Goal: Task Accomplishment & Management: Complete application form

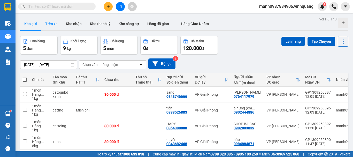
click at [54, 24] on button "Trên xe" at bounding box center [51, 24] width 21 height 12
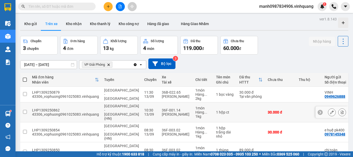
scroll to position [24, 0]
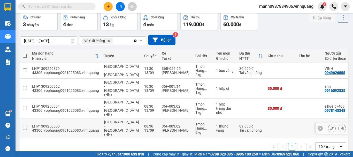
drag, startPoint x: 25, startPoint y: 117, endPoint x: 25, endPoint y: 107, distance: 10.9
click at [25, 126] on input "checkbox" at bounding box center [25, 128] width 4 height 4
checkbox input "true"
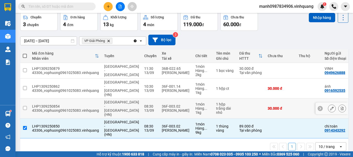
click at [26, 106] on input "checkbox" at bounding box center [25, 108] width 4 height 4
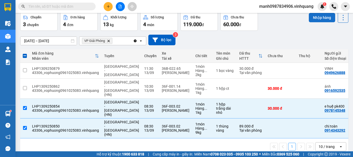
click at [322, 17] on button "Nhập hàng" at bounding box center [322, 17] width 26 height 9
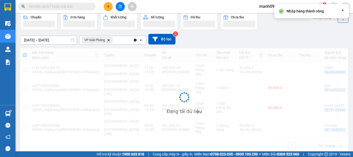
checkbox input "false"
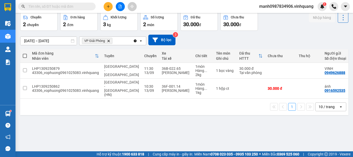
scroll to position [0, 0]
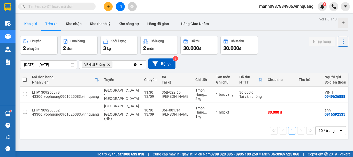
click at [31, 26] on button "Kho gửi" at bounding box center [30, 24] width 21 height 12
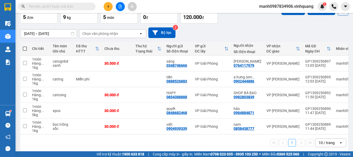
scroll to position [31, 0]
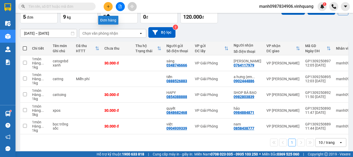
click at [108, 5] on icon "plus" at bounding box center [109, 7] width 4 height 4
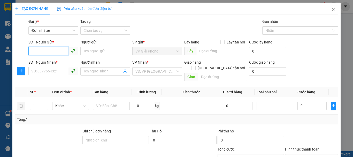
click at [42, 51] on input "SĐT Người Gửi *" at bounding box center [48, 51] width 40 height 8
type input "0987389669"
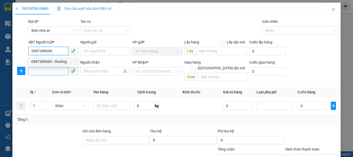
drag, startPoint x: 46, startPoint y: 61, endPoint x: 52, endPoint y: 69, distance: 9.4
click at [47, 61] on div "0987389669 - thương" at bounding box center [52, 62] width 43 height 6
type input "thương"
type input "0927972000"
type input "LONG"
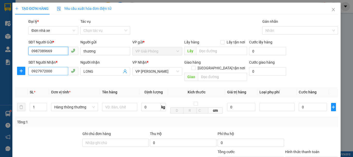
type input "0987389669"
drag, startPoint x: 61, startPoint y: 72, endPoint x: 17, endPoint y: 78, distance: 44.1
click at [17, 78] on div "Transit Pickup Surcharge Ids Transit Deliver Surcharge Ids Transit Deliver Surc…" at bounding box center [176, 123] width 323 height 208
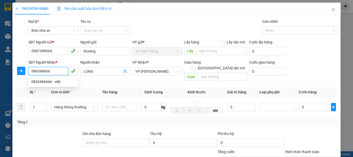
type input "0843486666"
click at [48, 83] on div "0843486666 - việt" at bounding box center [52, 82] width 43 height 6
type input "việt"
type input "0843486666"
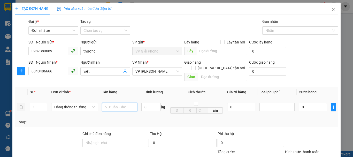
drag, startPoint x: 118, startPoint y: 100, endPoint x: 119, endPoint y: 95, distance: 5.2
click at [119, 103] on input "text" at bounding box center [119, 107] width 35 height 8
type input "hôp bd avngf"
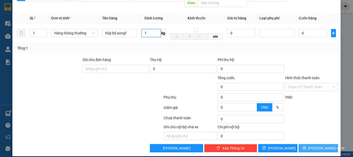
type input "1"
click at [314, 145] on span "[PERSON_NAME] và In" at bounding box center [327, 148] width 36 height 6
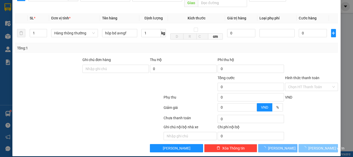
click at [314, 145] on span "[PERSON_NAME] và In" at bounding box center [327, 148] width 36 height 6
type input "30.000"
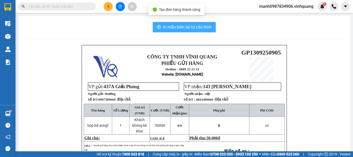
click at [179, 28] on span "In mẫu biên lai tự cấu hình" at bounding box center [187, 27] width 49 height 6
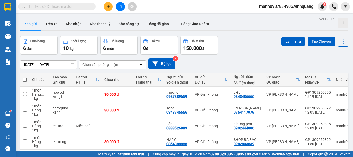
click at [27, 80] on th at bounding box center [24, 80] width 9 height 14
drag, startPoint x: 25, startPoint y: 80, endPoint x: 57, endPoint y: 75, distance: 32.8
click at [25, 80] on span at bounding box center [25, 80] width 4 height 4
click at [25, 77] on input "checkbox" at bounding box center [25, 77] width 0 height 0
checkbox input "true"
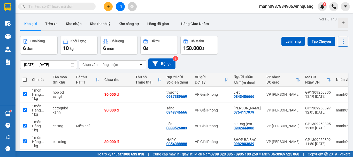
checkbox input "true"
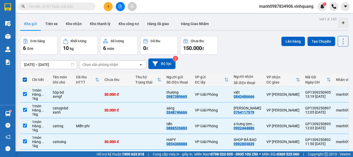
scroll to position [52, 0]
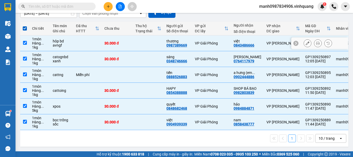
click at [25, 41] on input "checkbox" at bounding box center [25, 43] width 4 height 4
checkbox input "false"
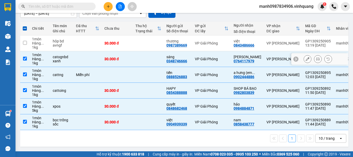
scroll to position [0, 0]
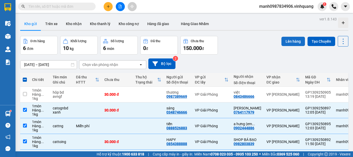
click at [291, 42] on button "Lên hàng" at bounding box center [294, 41] width 24 height 9
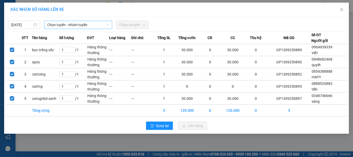
click at [69, 24] on span "Chọn tuyến - nhóm tuyến" at bounding box center [78, 25] width 62 height 8
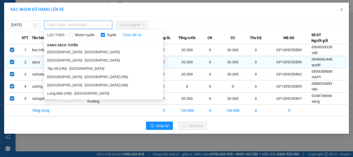
drag, startPoint x: 64, startPoint y: 60, endPoint x: 96, endPoint y: 59, distance: 32.1
click at [64, 60] on li "[GEOGRAPHIC_DATA] - [GEOGRAPHIC_DATA]" at bounding box center [103, 60] width 119 height 8
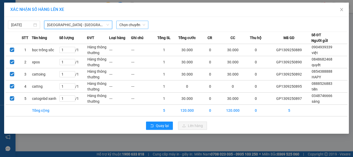
click at [128, 25] on span "Chọn chuyến" at bounding box center [133, 25] width 26 height 8
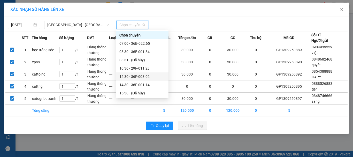
click at [132, 76] on div "12:30 - 36F-003.02" at bounding box center [143, 77] width 46 height 6
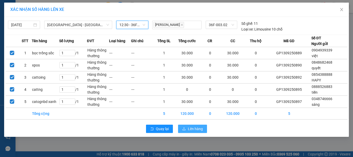
click at [200, 129] on span "Lên hàng" at bounding box center [195, 129] width 15 height 6
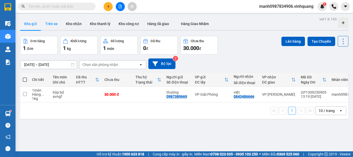
click at [55, 24] on button "Trên xe" at bounding box center [51, 24] width 21 height 12
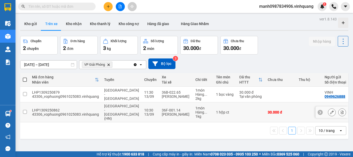
click at [24, 110] on input "checkbox" at bounding box center [25, 112] width 4 height 4
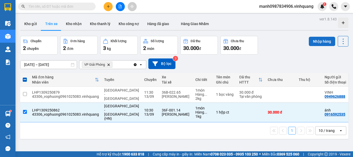
click at [321, 39] on button "Nhập hàng" at bounding box center [322, 41] width 26 height 9
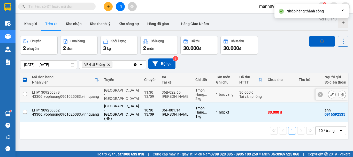
checkbox input "false"
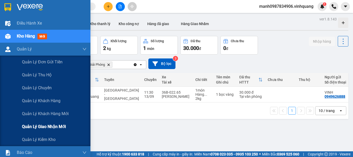
drag, startPoint x: 45, startPoint y: 127, endPoint x: 55, endPoint y: 127, distance: 10.4
click at [46, 127] on span "Quản lý giao nhận mới" at bounding box center [44, 126] width 44 height 6
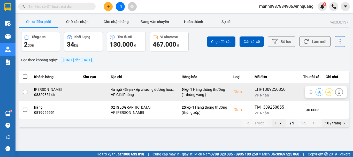
click at [45, 94] on div "0832985146" at bounding box center [55, 94] width 43 height 5
copy div "0832985146"
click at [320, 92] on icon at bounding box center [320, 92] width 4 height 3
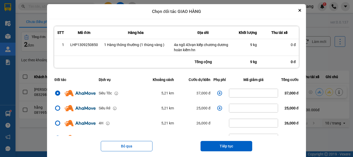
drag, startPoint x: 223, startPoint y: 145, endPoint x: 221, endPoint y: 136, distance: 8.7
click at [223, 142] on button "Tiếp tục" at bounding box center [227, 146] width 52 height 10
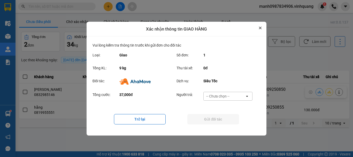
click at [261, 28] on icon "Close" at bounding box center [260, 28] width 3 height 3
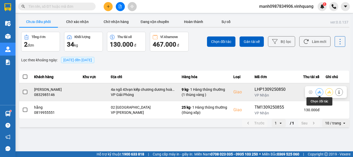
click at [317, 91] on button at bounding box center [319, 91] width 7 height 9
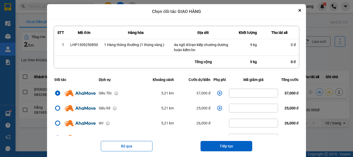
click at [218, 94] on icon "dialog" at bounding box center [220, 93] width 5 height 5
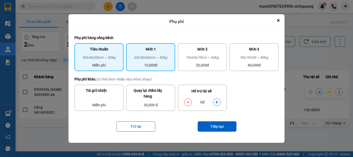
click at [152, 59] on div "60x50x60cm ~ 40kg" at bounding box center [150, 59] width 43 height 8
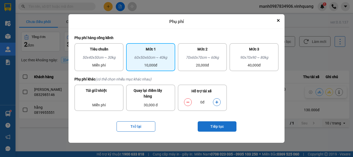
click at [224, 125] on button "Tiếp tục" at bounding box center [217, 126] width 39 height 10
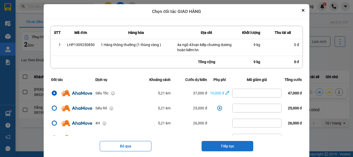
click at [224, 146] on button "Tiếp tục" at bounding box center [228, 146] width 52 height 10
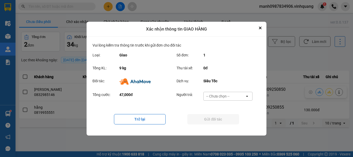
click at [218, 96] on div "-- Chưa chọn --" at bounding box center [217, 96] width 23 height 5
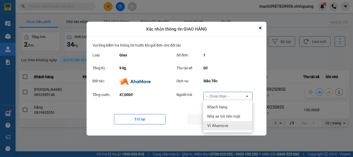
click at [218, 126] on span "Ví Ahamove" at bounding box center [218, 125] width 21 height 5
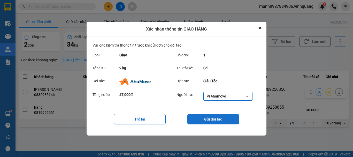
click at [214, 118] on button "Gửi đối tác" at bounding box center [214, 119] width 52 height 10
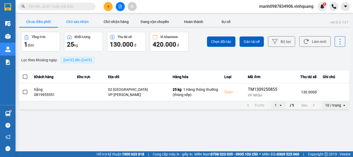
click at [84, 24] on button "Chờ xác nhận" at bounding box center [77, 22] width 39 height 10
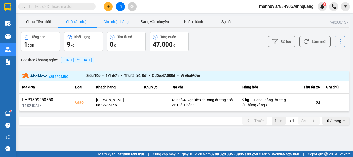
click at [118, 23] on button "Chờ nhận hàng" at bounding box center [116, 22] width 39 height 10
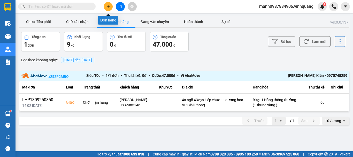
click at [107, 5] on icon "plus" at bounding box center [109, 7] width 4 height 4
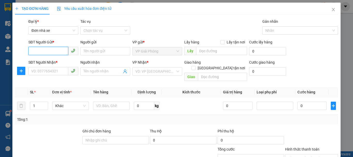
click at [35, 53] on input "SĐT Người Gửi *" at bounding box center [48, 51] width 40 height 8
type input "0965589585"
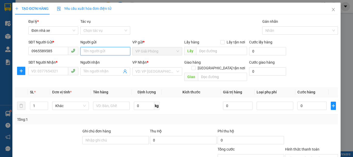
click at [97, 51] on input "Người gửi" at bounding box center [105, 51] width 50 height 8
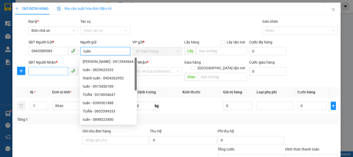
type input "tuấn"
click at [34, 70] on input "SĐT Người Nhận *" at bounding box center [48, 71] width 40 height 8
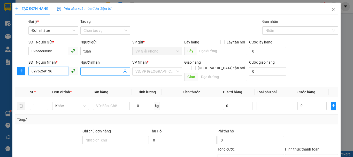
type input "0976269136"
drag, startPoint x: 101, startPoint y: 71, endPoint x: 110, endPoint y: 71, distance: 9.3
click at [105, 71] on input "Người nhận" at bounding box center [103, 72] width 39 height 6
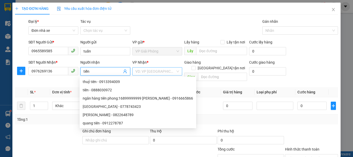
type input "tiến"
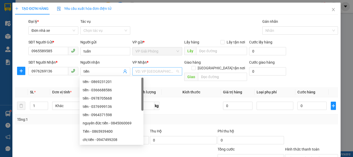
click at [139, 72] on input "search" at bounding box center [156, 72] width 40 height 8
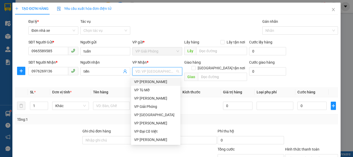
click at [163, 81] on div "VP [PERSON_NAME]" at bounding box center [155, 82] width 43 height 6
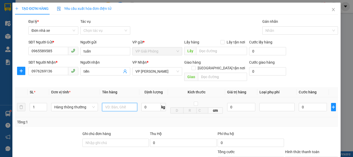
click at [119, 103] on input "text" at bounding box center [119, 107] width 35 height 8
type input "cattong"
click at [150, 103] on input "0" at bounding box center [151, 107] width 19 height 8
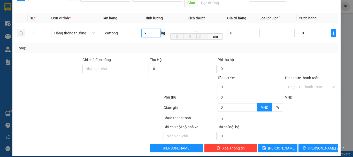
type input "9"
click at [299, 83] on input "Hình thức thanh toán" at bounding box center [310, 87] width 43 height 8
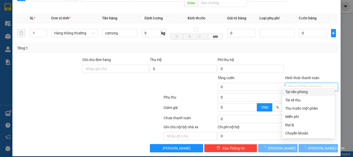
click at [297, 95] on div "Tại văn phòng" at bounding box center [309, 92] width 53 height 8
type input "40.000"
type input "0"
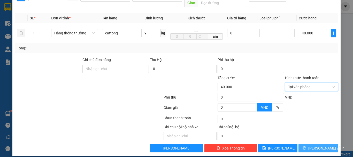
click at [314, 145] on span "[PERSON_NAME] và In" at bounding box center [327, 148] width 36 height 6
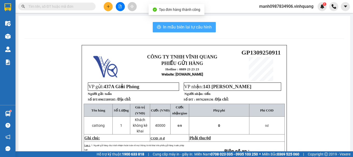
click at [179, 24] on button "In mẫu biên lai tự cấu hình" at bounding box center [184, 27] width 63 height 10
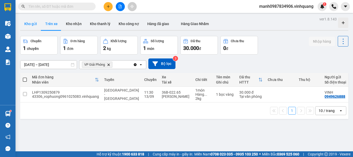
click at [32, 26] on button "Kho gửi" at bounding box center [30, 24] width 21 height 12
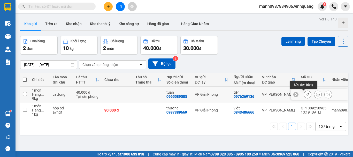
click at [306, 95] on icon at bounding box center [308, 95] width 4 height 4
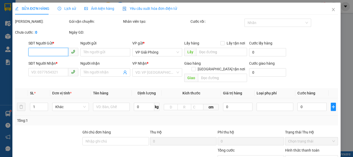
type input "0965589585"
type input "tuấn"
type input "0976269136"
type input "tiến"
type input "40.000"
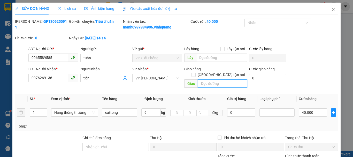
click at [210, 79] on input "text" at bounding box center [222, 83] width 49 height 8
type input "455 quảng thọ ss"
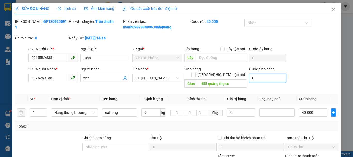
type input "1"
type input "40.001"
type input "1"
type input "13"
type input "40.013"
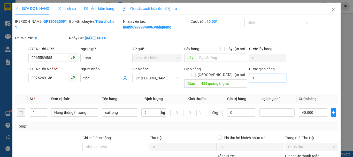
type input "13"
type input "130"
type input "40.130"
type input "130"
type input "1.300"
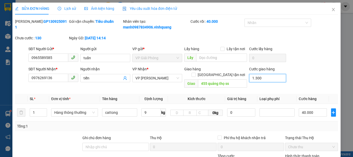
type input "41.300"
type input "1.300"
type input "13.000"
type input "53.000"
type input "13.000"
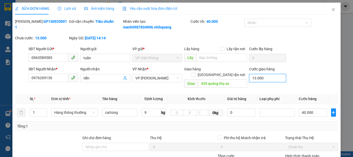
type input "130.000"
type input "170.000"
type input "130.000"
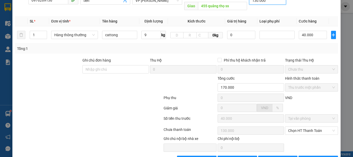
scroll to position [89, 0]
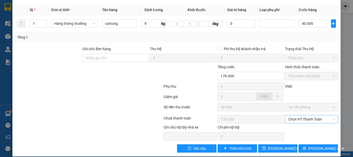
click at [298, 115] on span "Chọn HT Thanh Toán" at bounding box center [312, 119] width 47 height 8
type input "130.000"
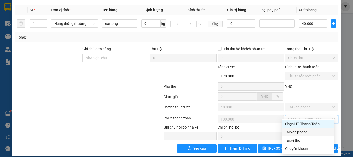
drag, startPoint x: 296, startPoint y: 132, endPoint x: 293, endPoint y: 132, distance: 3.7
click at [296, 132] on div "Tại văn phòng" at bounding box center [308, 132] width 46 height 6
type input "0"
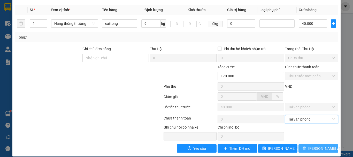
click at [318, 146] on span "[PERSON_NAME] và In" at bounding box center [327, 149] width 36 height 6
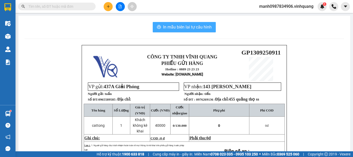
click at [184, 26] on span "In mẫu biên lai tự cấu hình" at bounding box center [187, 27] width 49 height 6
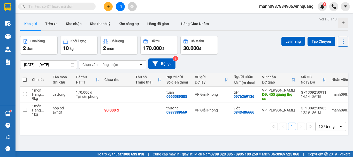
click at [109, 7] on icon "plus" at bounding box center [109, 7] width 4 height 4
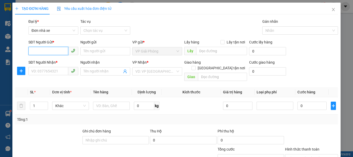
click at [44, 52] on input "SĐT Người Gửi *" at bounding box center [48, 51] width 40 height 8
type input "0917002002"
click at [57, 60] on div "0917002002 - ngà" at bounding box center [52, 62] width 43 height 6
type input "ngà"
type input "0987499482"
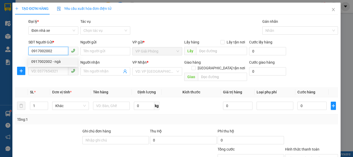
type input "bình"
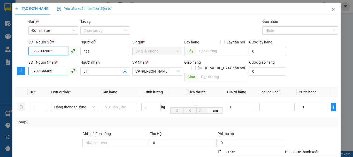
type input "0917002002"
drag, startPoint x: 54, startPoint y: 71, endPoint x: 0, endPoint y: 76, distance: 54.4
click at [0, 76] on div "TẠO ĐƠN HÀNG Yêu cầu xuất hóa đơn điện tử Transit Pickup Surcharge Ids Transit …" at bounding box center [176, 78] width 353 height 157
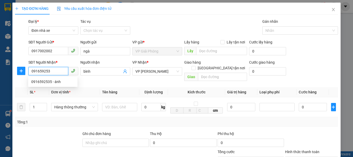
type input "0916592535"
click at [43, 82] on div "0916592535 - ánh" at bounding box center [52, 82] width 43 height 6
type input "ánh"
type input "0916592535"
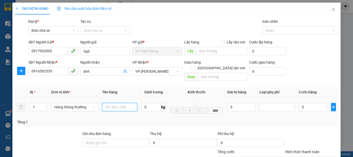
click at [114, 103] on input "text" at bounding box center [119, 107] width 35 height 8
type input "catong trắng"
click at [154, 104] on input "0" at bounding box center [151, 107] width 19 height 8
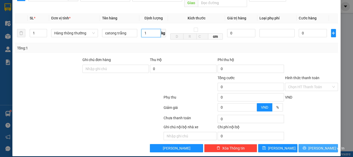
type input "1"
click at [315, 145] on span "[PERSON_NAME] và In" at bounding box center [327, 148] width 36 height 6
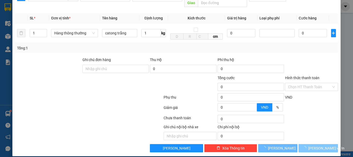
type input "30.000"
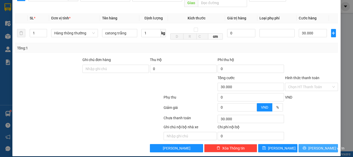
click at [322, 145] on span "[PERSON_NAME] và In" at bounding box center [327, 148] width 36 height 6
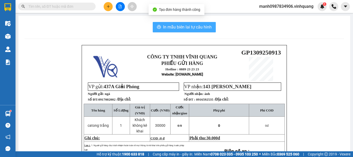
click at [174, 23] on button "In mẫu biên lai tự cấu hình" at bounding box center [184, 27] width 63 height 10
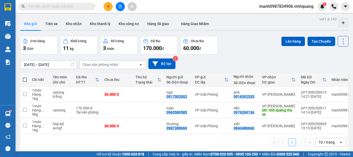
click at [44, 5] on input "text" at bounding box center [58, 7] width 61 height 6
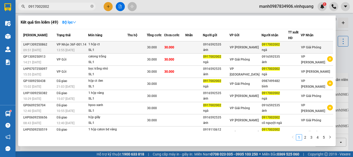
type input "0917002002"
click at [85, 44] on span "VP Nhận 36F-001.14" at bounding box center [72, 45] width 30 height 4
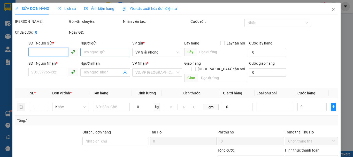
type input "0916592535"
type input "ánh"
type input "0917002002"
type input "ngà"
type input "30.000"
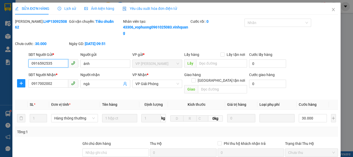
scroll to position [84, 0]
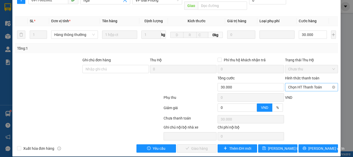
click at [300, 83] on span "Chọn HT Thanh Toán" at bounding box center [312, 87] width 47 height 8
drag, startPoint x: 293, startPoint y: 91, endPoint x: 286, endPoint y: 94, distance: 7.9
click at [293, 92] on div "Tại văn phòng" at bounding box center [309, 92] width 46 height 6
type input "0"
click at [185, 144] on button "[PERSON_NAME] và Giao hàng" at bounding box center [197, 148] width 40 height 8
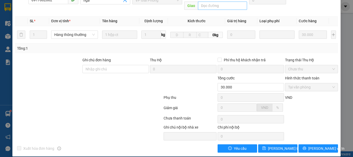
scroll to position [0, 0]
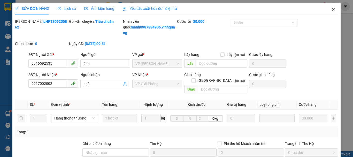
click at [333, 10] on icon "close" at bounding box center [334, 9] width 3 height 3
